Goal: Task Accomplishment & Management: Complete application form

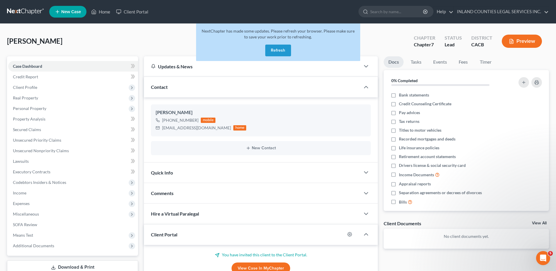
click at [283, 49] on button "Refresh" at bounding box center [278, 51] width 26 height 12
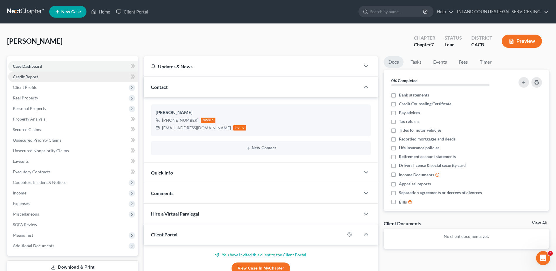
click at [30, 78] on span "Credit Report" at bounding box center [25, 76] width 25 height 5
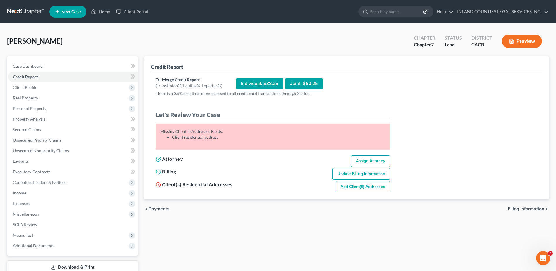
click at [366, 159] on link "Assign Attorney" at bounding box center [370, 161] width 39 height 12
select select "1"
select select "0"
select select "4"
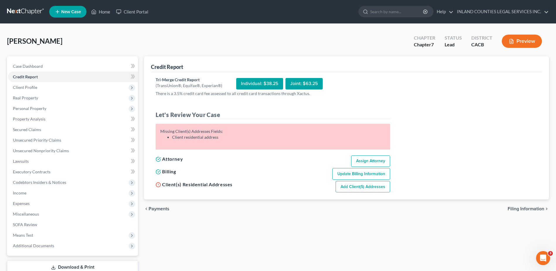
select select "0"
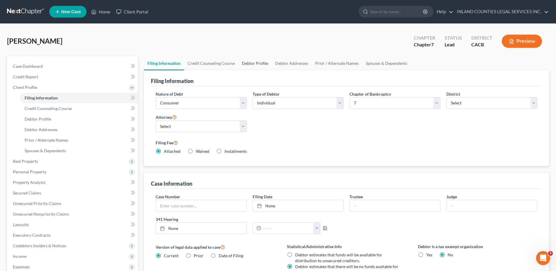
click at [249, 63] on link "Debtor Profile" at bounding box center [254, 63] width 33 height 14
select select "0"
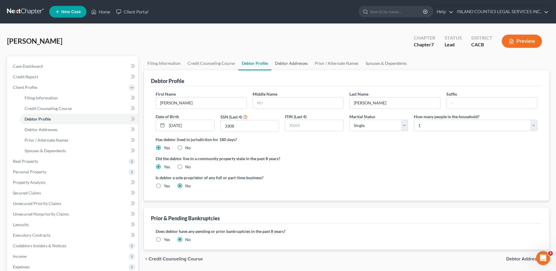
click at [279, 63] on link "Debtor Addresses" at bounding box center [291, 63] width 40 height 14
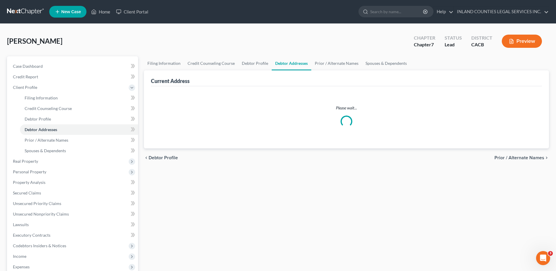
select select "0"
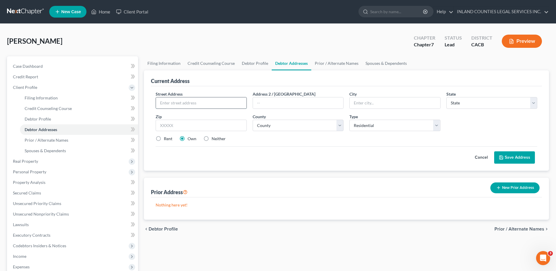
click at [157, 100] on input "text" at bounding box center [201, 102] width 90 height 11
click at [164, 101] on input "text" at bounding box center [201, 102] width 90 height 11
type input "8861 Grace"
click at [103, 13] on link "Home" at bounding box center [100, 11] width 25 height 11
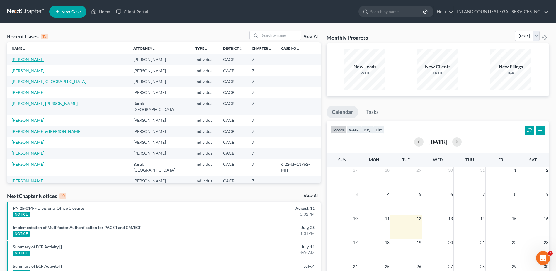
click at [28, 58] on link "[PERSON_NAME]" at bounding box center [28, 59] width 33 height 5
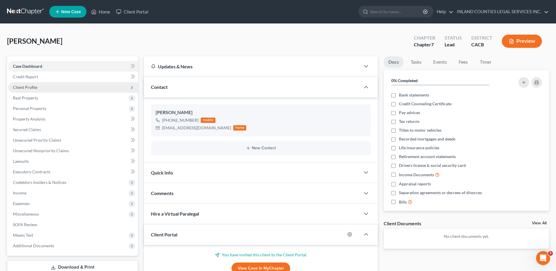
click at [32, 86] on span "Client Profile" at bounding box center [25, 87] width 24 height 5
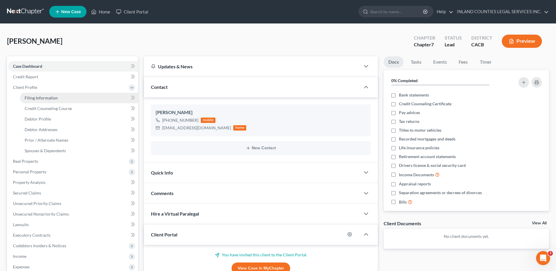
click at [42, 97] on span "Filing Information" at bounding box center [41, 97] width 33 height 5
select select "1"
select select "0"
select select "7"
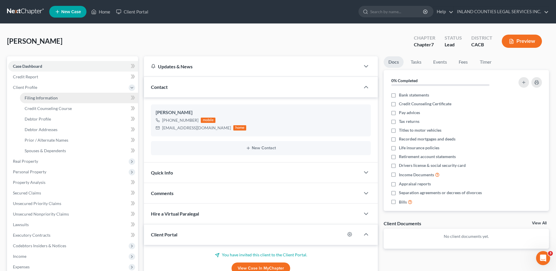
select select "3"
select select "4"
select select "0"
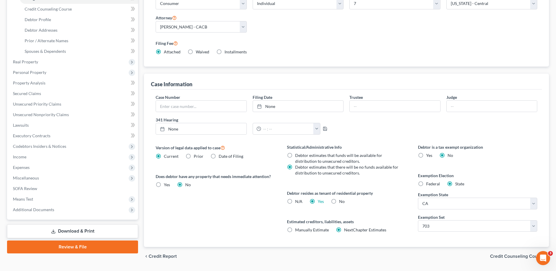
scroll to position [116, 0]
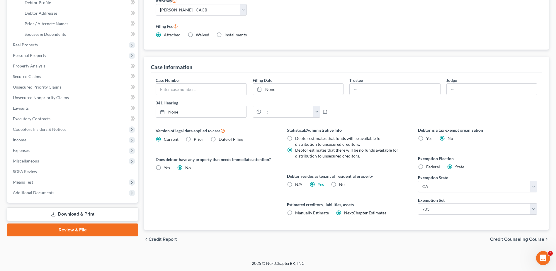
click at [339, 184] on label "No" at bounding box center [342, 184] width 6 height 6
click at [341, 184] on input "No" at bounding box center [343, 183] width 4 height 4
radio input "true"
radio input "false"
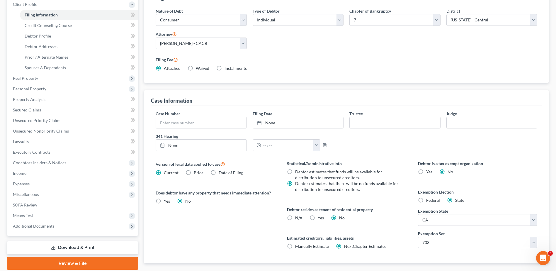
scroll to position [0, 0]
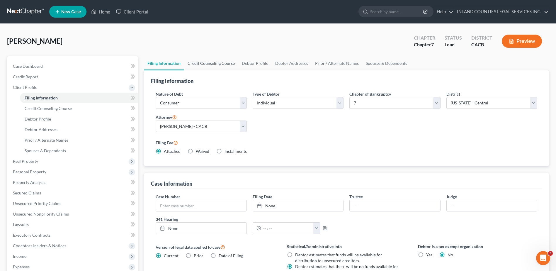
click at [219, 63] on link "Credit Counseling Course" at bounding box center [211, 63] width 54 height 14
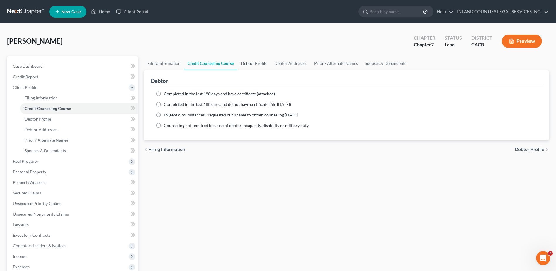
click at [258, 62] on link "Debtor Profile" at bounding box center [253, 63] width 33 height 14
select select "0"
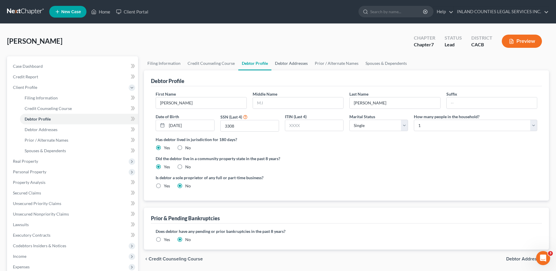
click at [291, 66] on link "Debtor Addresses" at bounding box center [291, 63] width 40 height 14
select select "0"
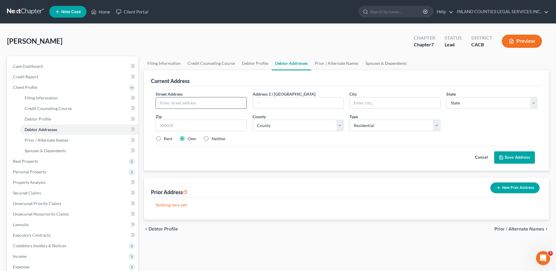
click at [158, 102] on input "text" at bounding box center [201, 102] width 90 height 11
type input "[STREET_ADDRESS]"
type input "Fontana"
select select "4"
type input "92335"
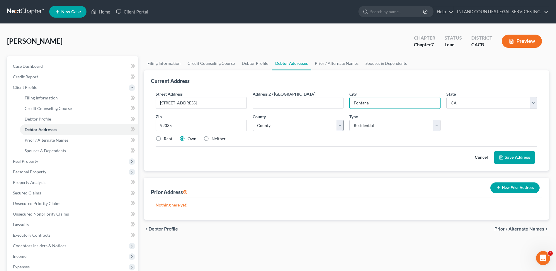
type input "Fontana"
click at [325, 128] on select "County [GEOGRAPHIC_DATA] [GEOGRAPHIC_DATA] [GEOGRAPHIC_DATA] [GEOGRAPHIC_DATA] …" at bounding box center [297, 125] width 91 height 12
select select "35"
click at [252, 119] on select "County [GEOGRAPHIC_DATA] [GEOGRAPHIC_DATA] [GEOGRAPHIC_DATA] [GEOGRAPHIC_DATA] …" at bounding box center [297, 125] width 91 height 12
click at [437, 125] on select "Select Residential Mailing Rental Business" at bounding box center [394, 125] width 91 height 12
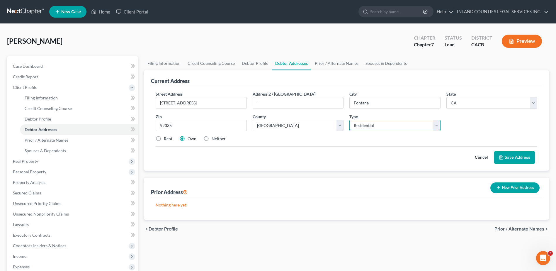
select select "1"
click at [349, 119] on select "Select Residential Mailing Rental Business" at bounding box center [394, 125] width 91 height 12
click at [211, 138] on label "Neither" at bounding box center [218, 139] width 14 height 6
click at [214, 138] on input "Neither" at bounding box center [216, 138] width 4 height 4
radio input "true"
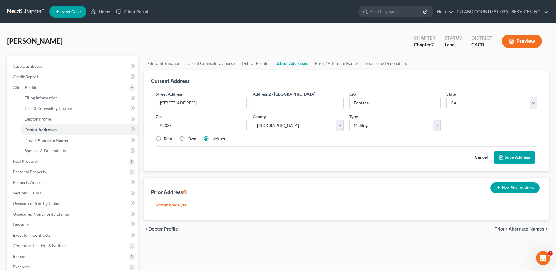
click at [164, 138] on label "Rent" at bounding box center [168, 139] width 8 height 6
click at [166, 138] on input "Rent" at bounding box center [168, 138] width 4 height 4
radio input "true"
click at [435, 126] on select "Select Residential Mailing Rental Business" at bounding box center [394, 125] width 91 height 12
select select "2"
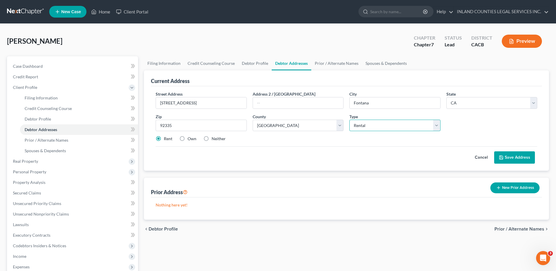
click at [349, 119] on select "Select Residential Mailing Rental Business" at bounding box center [394, 125] width 91 height 12
click at [336, 64] on link "Prior / Alternate Names" at bounding box center [336, 63] width 51 height 14
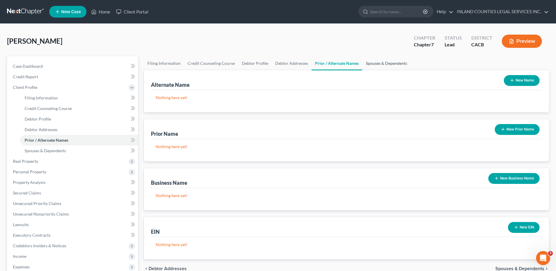
click at [382, 64] on link "Spouses & Dependents" at bounding box center [386, 63] width 48 height 14
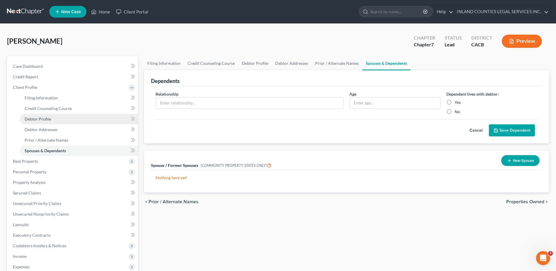
click at [39, 120] on span "Debtor Profile" at bounding box center [38, 118] width 26 height 5
select select "0"
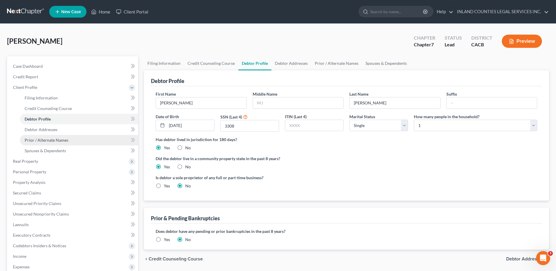
click at [38, 141] on span "Prior / Alternate Names" at bounding box center [47, 139] width 44 height 5
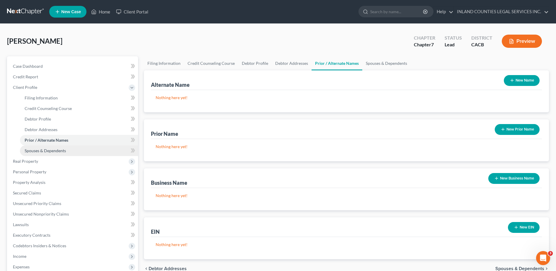
click at [40, 151] on span "Spouses & Dependents" at bounding box center [45, 150] width 41 height 5
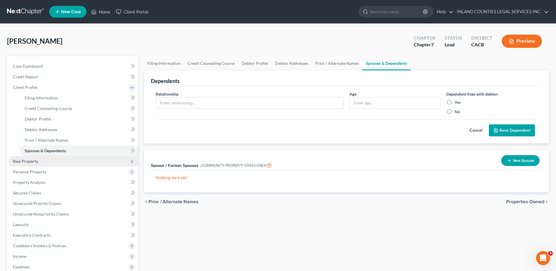
click at [27, 161] on span "Real Property" at bounding box center [25, 160] width 25 height 5
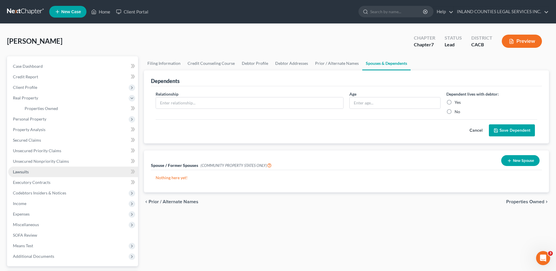
click at [23, 172] on span "Lawsuits" at bounding box center [21, 171] width 16 height 5
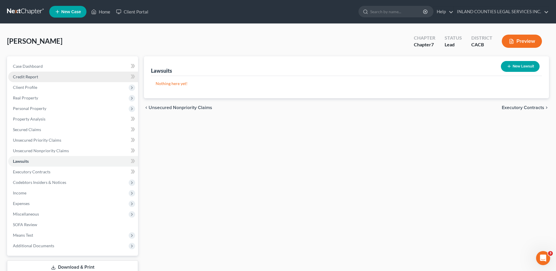
click at [28, 76] on span "Credit Report" at bounding box center [25, 76] width 25 height 5
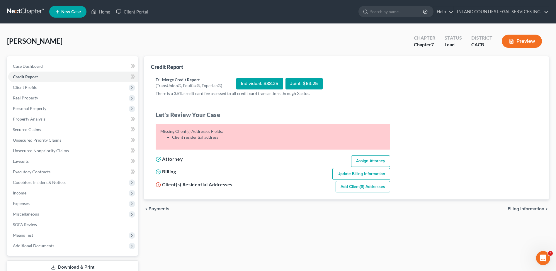
click at [372, 187] on link "Add Client(s) Addresses" at bounding box center [362, 187] width 54 height 12
select select "0"
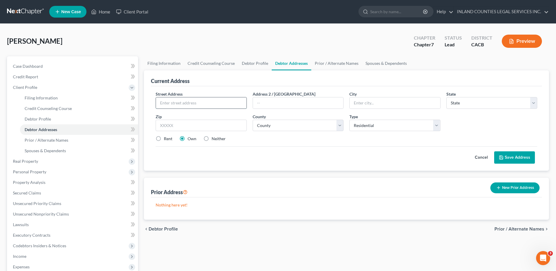
click at [161, 103] on input "text" at bounding box center [201, 102] width 90 height 11
click at [163, 103] on input "text" at bounding box center [201, 102] width 90 height 11
type input "[STREET_ADDRESS]"
type input "Fontana"
select select "4"
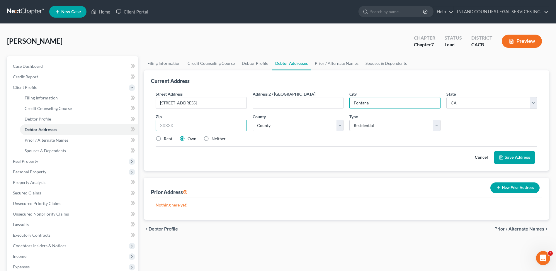
type input "92335"
click at [320, 126] on select "County" at bounding box center [297, 125] width 91 height 12
select select "35"
click at [252, 119] on select "County [GEOGRAPHIC_DATA] [GEOGRAPHIC_DATA] [GEOGRAPHIC_DATA] [GEOGRAPHIC_DATA] …" at bounding box center [297, 125] width 91 height 12
click at [435, 127] on select "Select Residential Mailing Rental Business" at bounding box center [394, 125] width 91 height 12
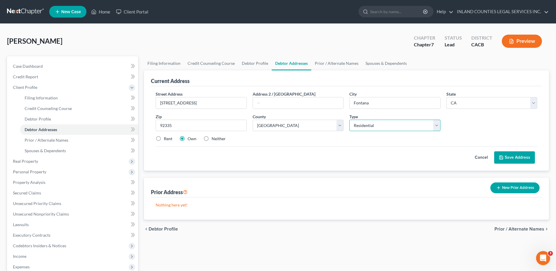
select select "2"
click at [349, 119] on select "Select Residential Mailing Rental Business" at bounding box center [394, 125] width 91 height 12
click at [164, 139] on label "Rent" at bounding box center [168, 139] width 8 height 6
click at [166, 139] on input "Rent" at bounding box center [168, 138] width 4 height 4
radio input "true"
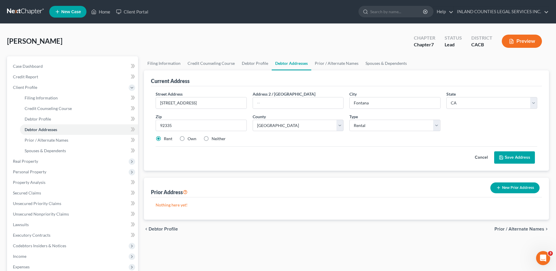
click at [517, 158] on button "Save Address" at bounding box center [514, 157] width 41 height 12
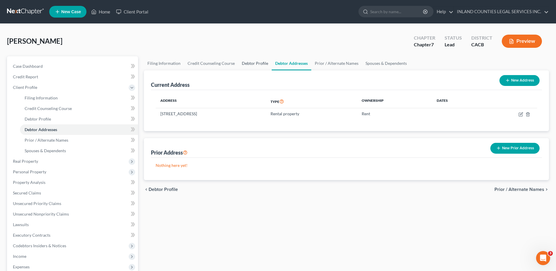
click at [249, 60] on link "Debtor Profile" at bounding box center [254, 63] width 33 height 14
select select "0"
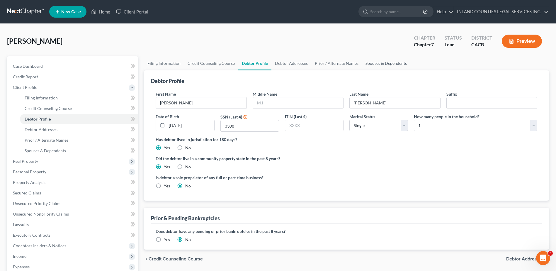
click at [378, 64] on link "Spouses & Dependents" at bounding box center [386, 63] width 48 height 14
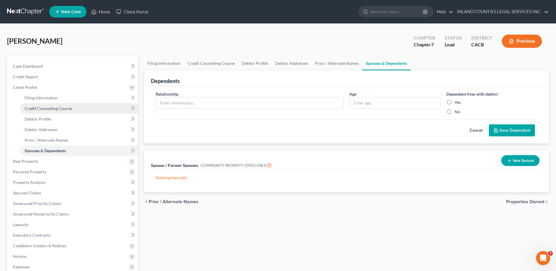
click at [40, 109] on span "Credit Counseling Course" at bounding box center [48, 108] width 47 height 5
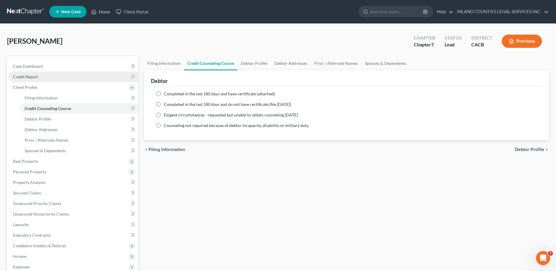
click at [26, 77] on span "Credit Report" at bounding box center [25, 76] width 25 height 5
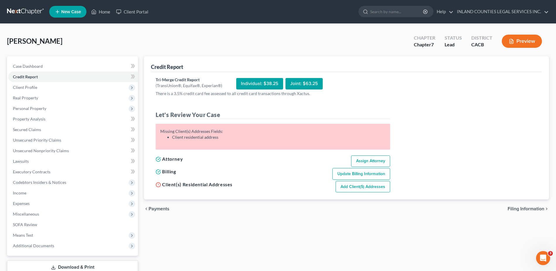
click at [373, 187] on link "Add Client(s) Addresses" at bounding box center [362, 187] width 54 height 12
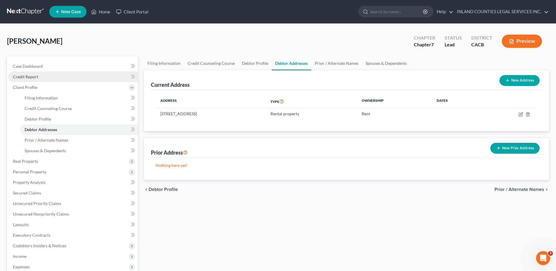
click at [29, 78] on span "Credit Report" at bounding box center [25, 76] width 25 height 5
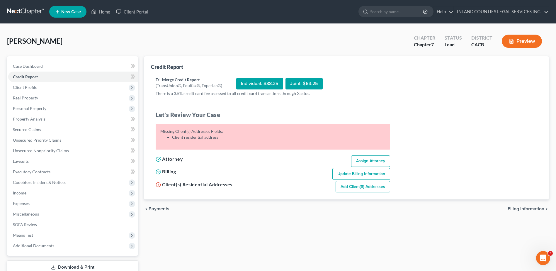
click at [359, 187] on link "Add Client(s) Addresses" at bounding box center [362, 187] width 54 height 12
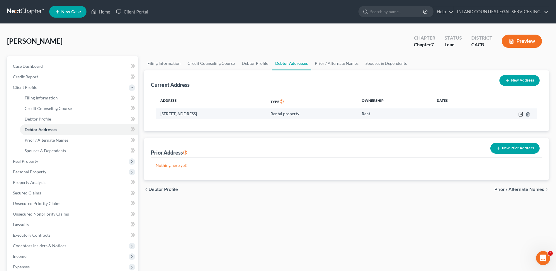
click at [519, 115] on icon "button" at bounding box center [520, 114] width 5 height 5
select select "4"
select select "35"
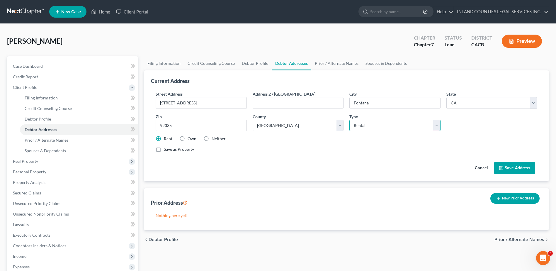
click at [437, 125] on select "Select Residential Mailing Rental Business" at bounding box center [394, 125] width 91 height 12
select select "0"
click at [349, 119] on select "Select Residential Mailing Rental Business" at bounding box center [394, 125] width 91 height 12
click at [511, 169] on button "Save Address" at bounding box center [514, 168] width 41 height 12
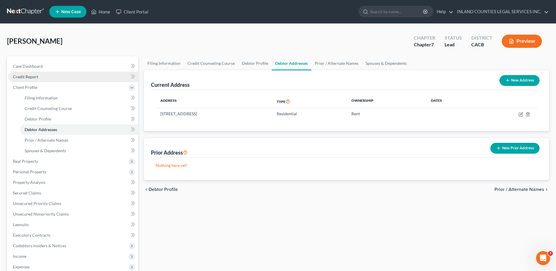
click at [28, 77] on span "Credit Report" at bounding box center [25, 76] width 25 height 5
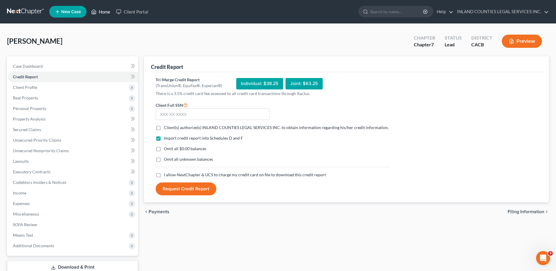
click at [104, 11] on link "Home" at bounding box center [100, 11] width 25 height 11
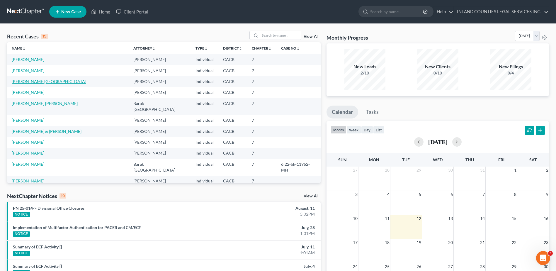
click at [30, 81] on link "[PERSON_NAME][GEOGRAPHIC_DATA]" at bounding box center [49, 81] width 74 height 5
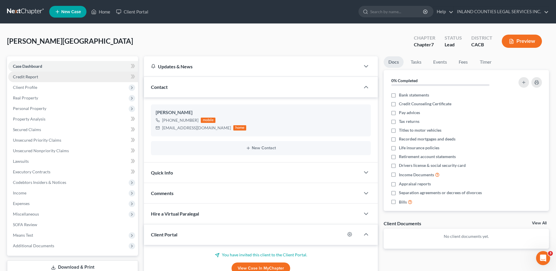
click at [30, 78] on span "Credit Report" at bounding box center [25, 76] width 25 height 5
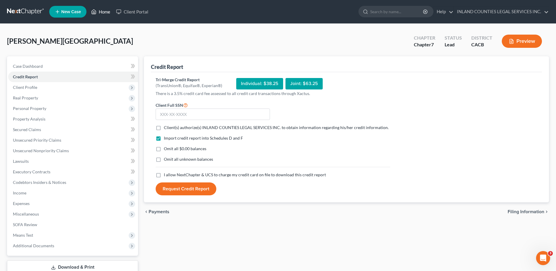
click at [111, 11] on link "Home" at bounding box center [100, 11] width 25 height 11
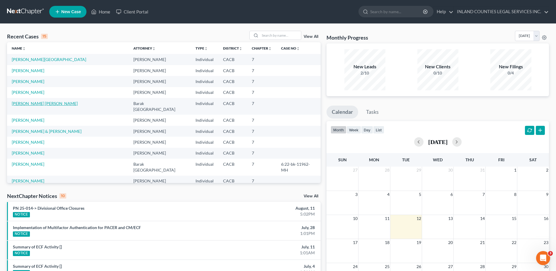
click at [42, 102] on link "[PERSON_NAME] [PERSON_NAME]" at bounding box center [45, 103] width 66 height 5
select select "1"
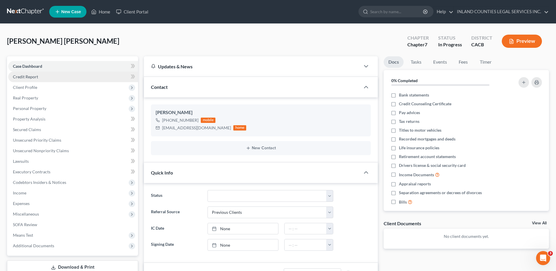
click at [30, 78] on span "Credit Report" at bounding box center [25, 76] width 25 height 5
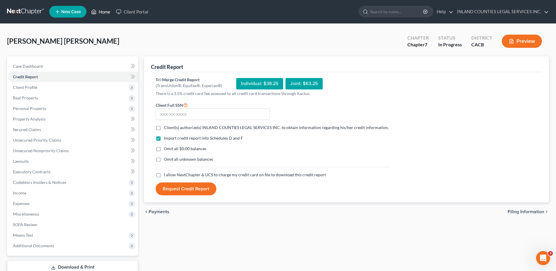
click at [104, 9] on link "Home" at bounding box center [100, 11] width 25 height 11
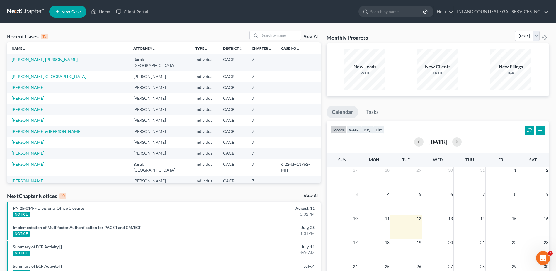
click at [31, 139] on link "[PERSON_NAME]" at bounding box center [28, 141] width 33 height 5
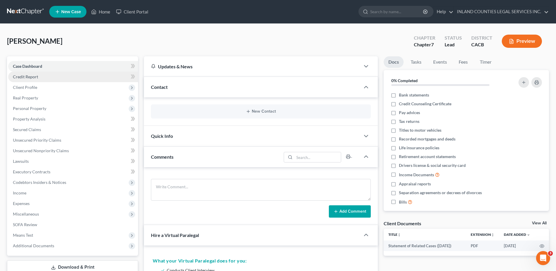
click at [26, 77] on span "Credit Report" at bounding box center [25, 76] width 25 height 5
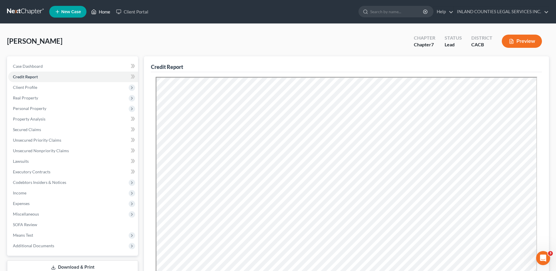
click at [104, 12] on link "Home" at bounding box center [100, 11] width 25 height 11
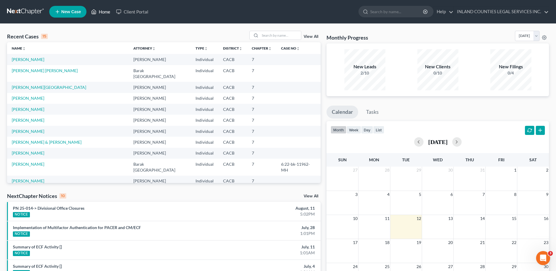
scroll to position [29, 0]
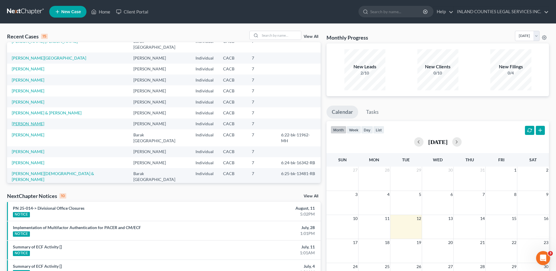
click at [19, 121] on link "[PERSON_NAME]" at bounding box center [28, 123] width 33 height 5
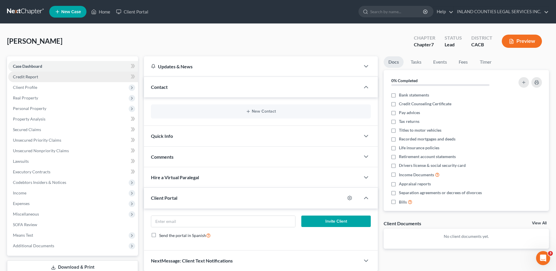
click at [28, 77] on span "Credit Report" at bounding box center [25, 76] width 25 height 5
click at [102, 8] on link "Home" at bounding box center [100, 11] width 25 height 11
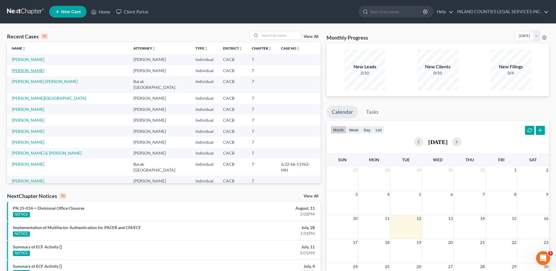
click at [24, 70] on link "[PERSON_NAME]" at bounding box center [28, 70] width 33 height 5
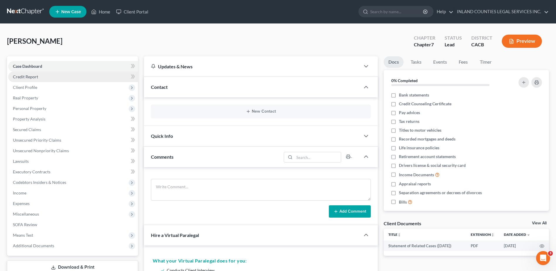
click at [34, 77] on span "Credit Report" at bounding box center [25, 76] width 25 height 5
